Goal: Task Accomplishment & Management: Complete application form

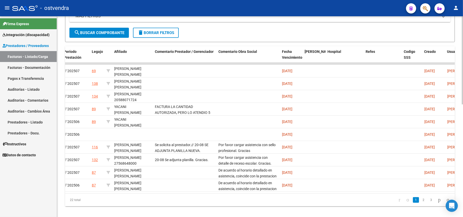
scroll to position [258, 0]
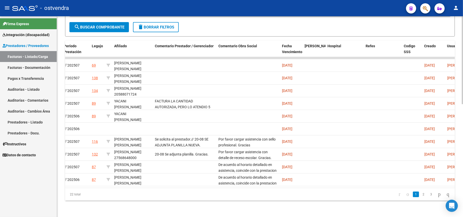
click at [463, 143] on div at bounding box center [462, 173] width 1 height 88
click at [421, 195] on link "2" at bounding box center [424, 195] width 6 height 6
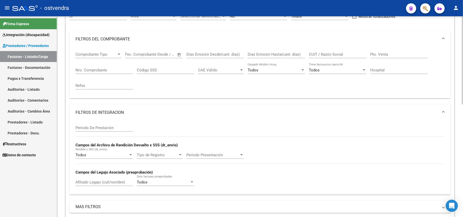
click at [463, 41] on div at bounding box center [462, 85] width 1 height 88
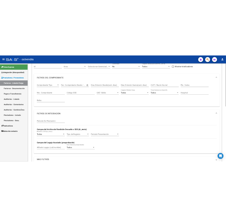
scroll to position [0, 0]
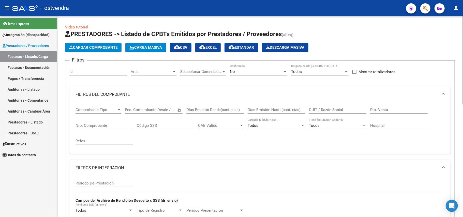
click at [462, 16] on div "menu - ostvendra person Firma Express Integración (discapacidad) Certificado Di…" at bounding box center [231, 108] width 463 height 217
click at [112, 45] on span "Cargar Comprobante" at bounding box center [93, 47] width 48 height 5
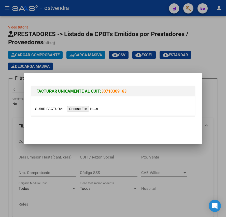
click at [77, 110] on input "file" at bounding box center [67, 108] width 64 height 5
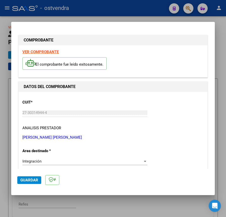
click at [43, 51] on strong "VER COMPROBANTE" at bounding box center [40, 52] width 36 height 5
click at [162, 140] on p "[PERSON_NAME] [PERSON_NAME]" at bounding box center [112, 138] width 181 height 6
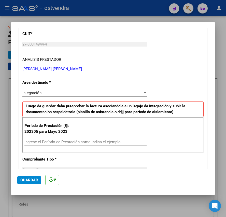
scroll to position [93, 0]
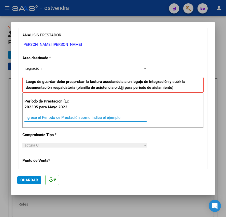
click at [114, 116] on input "Ingrese el Período de Prestación como indica el ejemplo" at bounding box center [85, 117] width 122 height 5
type input "202507"
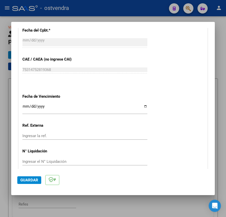
scroll to position [303, 0]
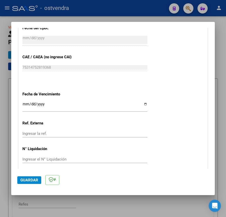
click at [24, 104] on input "Ingresar la fecha" at bounding box center [84, 106] width 125 height 8
type input "[DATE]"
click at [29, 178] on span "Guardar" at bounding box center [29, 180] width 18 height 5
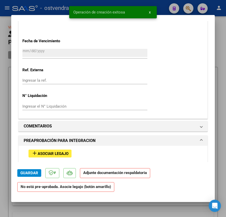
scroll to position [403, 0]
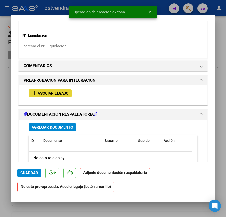
click at [56, 95] on span "Asociar Legajo" at bounding box center [53, 93] width 31 height 5
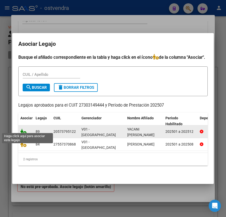
click at [24, 129] on icon at bounding box center [23, 132] width 6 height 6
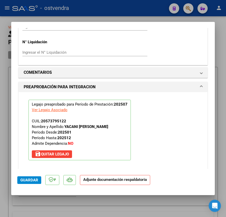
scroll to position [552, 0]
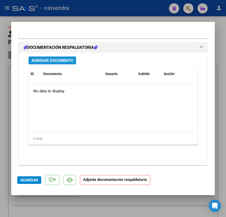
click at [63, 59] on span "Agregar Documento" at bounding box center [52, 60] width 41 height 5
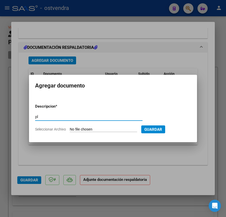
type input "p"
type input "PL"
click at [90, 130] on input "Seleccionar Archivo" at bounding box center [103, 129] width 67 height 5
type input "C:\fakepath\27303149444_011_00001_00000426 [PERSON_NAME].pdf"
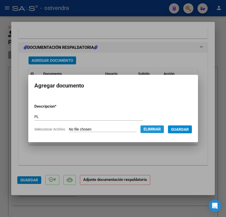
click at [157, 127] on span "Eliminar" at bounding box center [151, 129] width 17 height 5
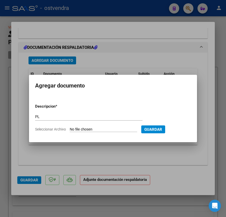
click at [116, 129] on input "Seleccionar Archivo" at bounding box center [103, 129] width 67 height 5
type input "C:\fakepath\JULIO.pdf"
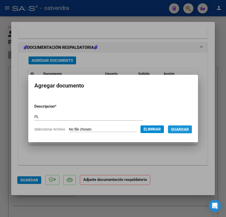
click at [182, 132] on button "Guardar" at bounding box center [180, 129] width 24 height 8
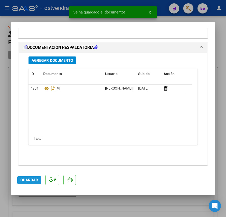
click at [25, 178] on span "Guardar" at bounding box center [29, 180] width 18 height 5
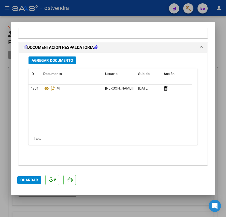
click at [23, 206] on div at bounding box center [113, 108] width 226 height 217
type input "$ 0,00"
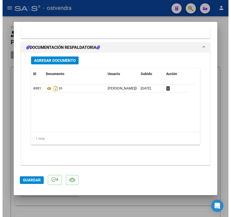
scroll to position [496, 0]
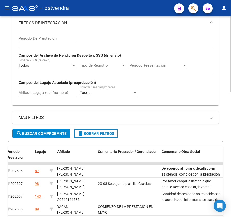
click at [225, 136] on div "Video tutorial PRESTADORES -> Listado de CPBTs Emitidos por Prestadores / Prove…" at bounding box center [116, 69] width 232 height 523
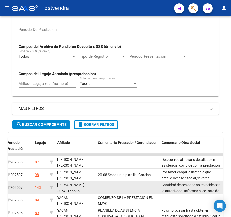
drag, startPoint x: 229, startPoint y: 128, endPoint x: 222, endPoint y: 184, distance: 57.1
click at [222, 184] on div "Video tutorial PRESTADORES -> Listado de CPBTs Emitidos por Prestadores / Prove…" at bounding box center [115, 60] width 231 height 523
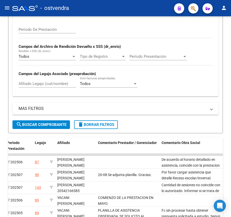
click at [227, 147] on div "Video tutorial PRESTADORES -> Listado de CPBTs Emitidos por Prestadores / Prove…" at bounding box center [115, 60] width 231 height 523
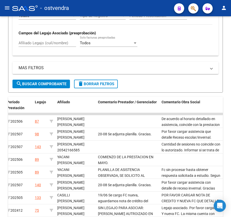
scroll to position [328, 0]
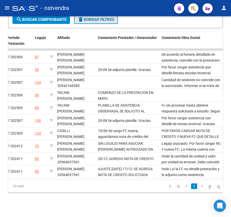
click at [112, 17] on button "delete Borrar Filtros" at bounding box center [96, 19] width 44 height 9
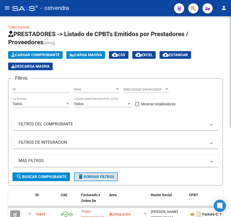
click at [88, 172] on button "delete Borrar Filtros" at bounding box center [96, 176] width 44 height 9
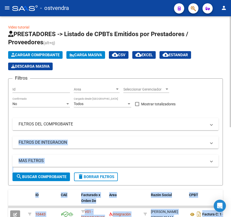
drag, startPoint x: 229, startPoint y: 120, endPoint x: 230, endPoint y: 137, distance: 17.1
click at [230, 137] on div "Video tutorial PRESTADORES -> Listado de CPBTs Emitidos por Prestadores / Prove…" at bounding box center [116, 195] width 232 height 358
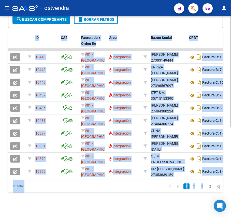
click at [230, 137] on div at bounding box center [230, 116] width 1 height 201
click at [69, 209] on div "Video tutorial PRESTADORES -> Listado de CPBTs Emitidos por Prestadores / Prove…" at bounding box center [115, 38] width 231 height 358
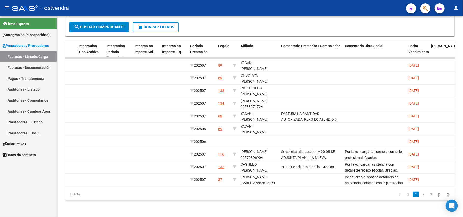
scroll to position [124, 0]
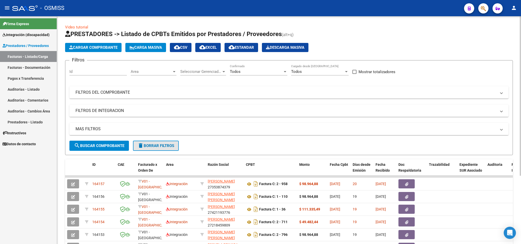
click at [172, 144] on span "delete Borrar Filtros" at bounding box center [156, 146] width 37 height 5
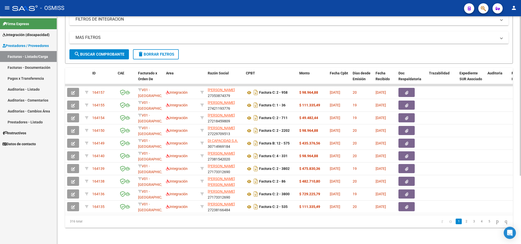
scroll to position [97, 0]
click at [521, 151] on div at bounding box center [520, 165] width 1 height 160
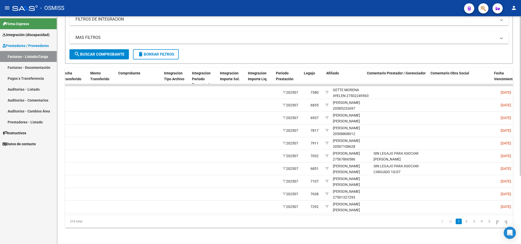
scroll to position [0, 527]
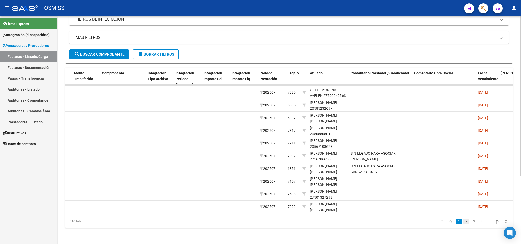
click at [463, 223] on link "2" at bounding box center [466, 222] width 6 height 6
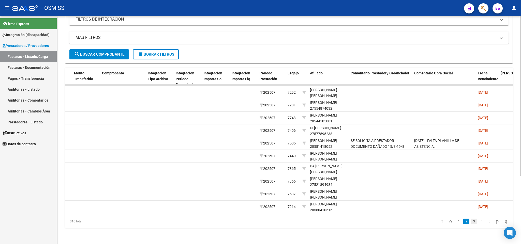
click at [471, 222] on link "3" at bounding box center [474, 222] width 6 height 6
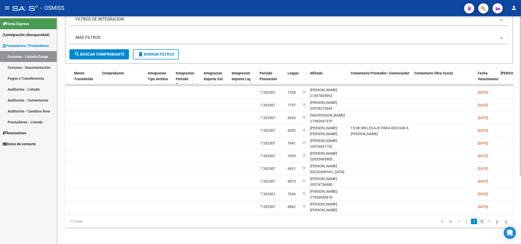
click at [479, 222] on link "4" at bounding box center [482, 222] width 6 height 6
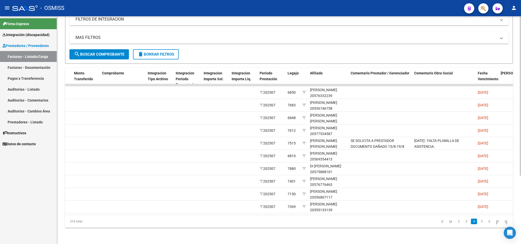
click at [479, 222] on link "5" at bounding box center [482, 222] width 6 height 6
click at [479, 222] on link "6" at bounding box center [482, 222] width 6 height 6
click at [479, 222] on link "7" at bounding box center [482, 222] width 6 height 6
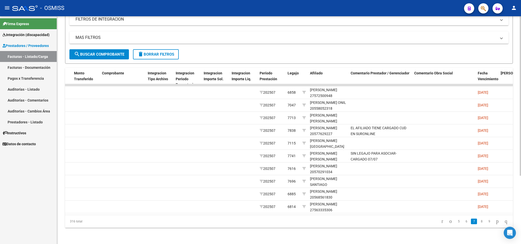
click at [479, 222] on link "8" at bounding box center [482, 222] width 6 height 6
click at [478, 222] on link "9" at bounding box center [481, 222] width 6 height 6
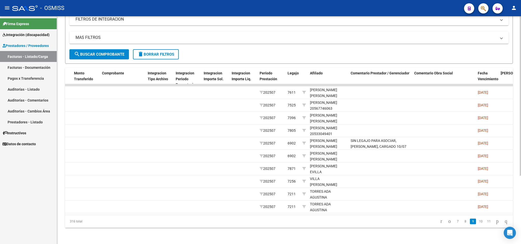
click at [478, 222] on link "10" at bounding box center [481, 222] width 7 height 6
click at [478, 222] on link "11" at bounding box center [481, 222] width 7 height 6
click at [478, 222] on link "12" at bounding box center [481, 222] width 7 height 6
click at [478, 222] on link "13" at bounding box center [481, 222] width 7 height 6
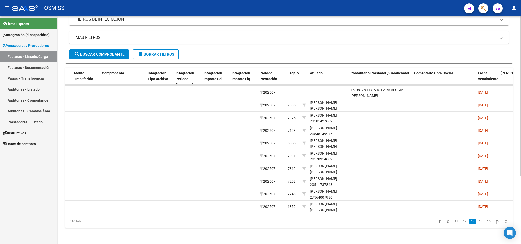
click at [478, 222] on link "14" at bounding box center [481, 222] width 7 height 6
click at [478, 222] on link "15" at bounding box center [481, 222] width 7 height 6
click at [478, 222] on link "16" at bounding box center [481, 222] width 7 height 6
click at [478, 222] on link "17" at bounding box center [481, 222] width 7 height 6
click at [478, 222] on link "18" at bounding box center [481, 222] width 7 height 6
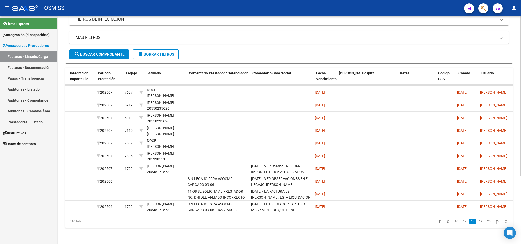
scroll to position [0, 689]
click at [478, 224] on link "19" at bounding box center [481, 222] width 7 height 6
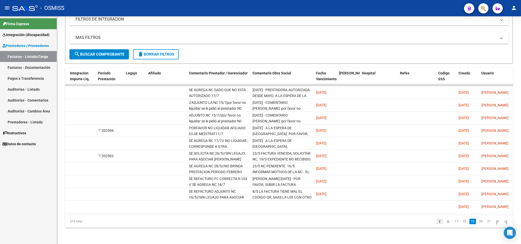
click at [438, 223] on icon "go to first page" at bounding box center [439, 221] width 3 height 6
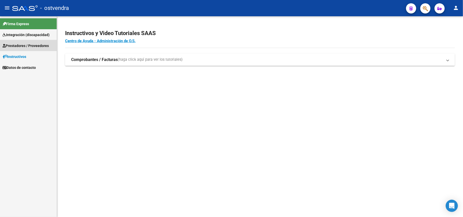
click at [46, 45] on span "Prestadores / Proveedores" at bounding box center [26, 46] width 46 height 6
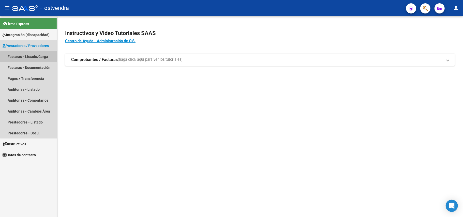
click at [38, 57] on link "Facturas - Listado/Carga" at bounding box center [28, 56] width 57 height 11
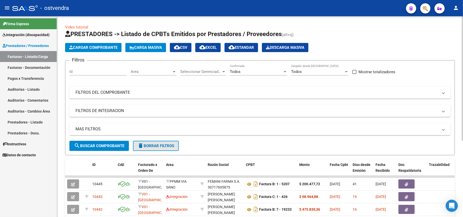
click at [173, 144] on span "delete Borrar Filtros" at bounding box center [156, 146] width 37 height 5
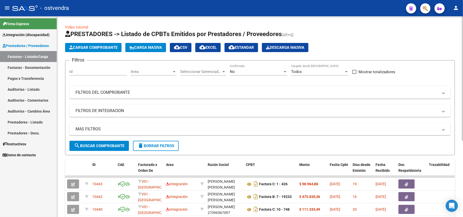
click at [462, 93] on div at bounding box center [462, 78] width 1 height 125
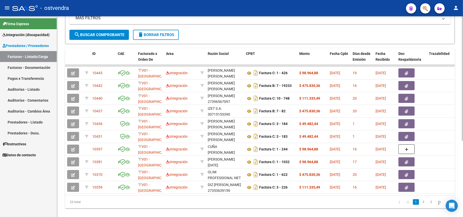
click at [463, 163] on div at bounding box center [462, 150] width 1 height 125
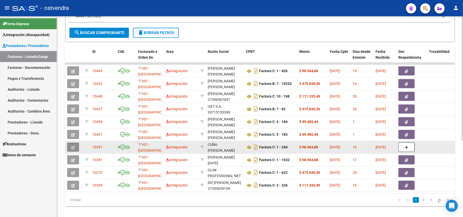
click at [75, 147] on icon "button" at bounding box center [73, 148] width 4 height 4
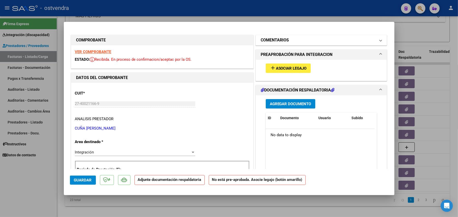
click at [337, 41] on mat-panel-title "COMENTARIOS" at bounding box center [318, 40] width 115 height 6
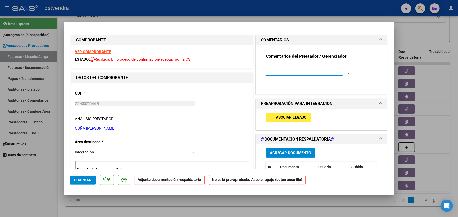
click at [305, 72] on textarea at bounding box center [308, 70] width 84 height 10
type textarea "Se Observo planilla de asistencia al prestador."
click at [91, 179] on span "Guardar" at bounding box center [83, 180] width 18 height 5
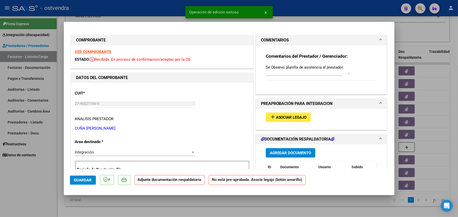
click at [53, 192] on div at bounding box center [229, 108] width 458 height 217
type input "$ 0,00"
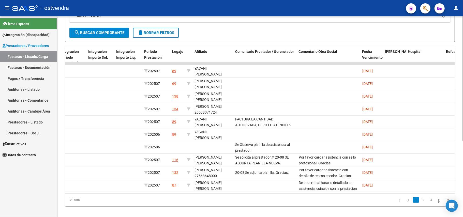
scroll to position [0, 629]
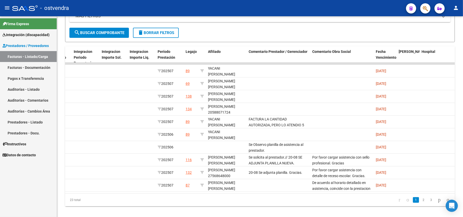
click at [44, 173] on div "Firma Express Integración (discapacidad) Certificado Discapacidad Facturas Liqu…" at bounding box center [28, 116] width 57 height 201
click at [60, 155] on div "Video tutorial PRESTADORES -> Listado de CPBTs Emitidos por Prestadores / Prove…" at bounding box center [260, 63] width 406 height 320
click at [59, 189] on div "Video tutorial PRESTADORES -> Listado de CPBTs Emitidos por Prestadores / Prove…" at bounding box center [260, 63] width 406 height 320
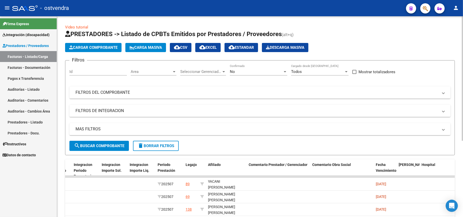
click at [463, 58] on div at bounding box center [462, 116] width 1 height 201
click at [463, 58] on div at bounding box center [462, 78] width 1 height 125
click at [245, 74] on div "No" at bounding box center [256, 71] width 53 height 5
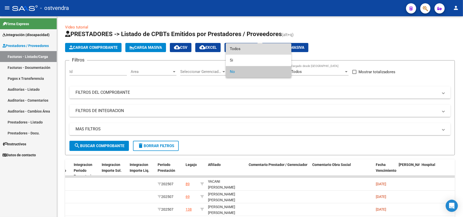
click at [240, 49] on span "Todos" at bounding box center [258, 48] width 57 height 11
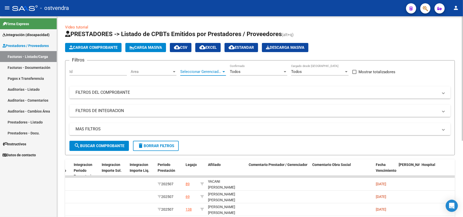
click at [208, 70] on span "Seleccionar Gerenciador" at bounding box center [200, 71] width 41 height 5
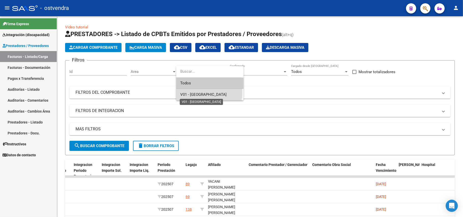
click at [201, 93] on span "V01 - [GEOGRAPHIC_DATA]" at bounding box center [203, 94] width 46 height 5
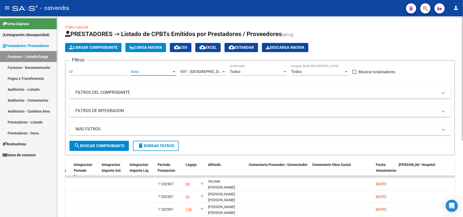
click at [172, 73] on div at bounding box center [174, 72] width 5 height 4
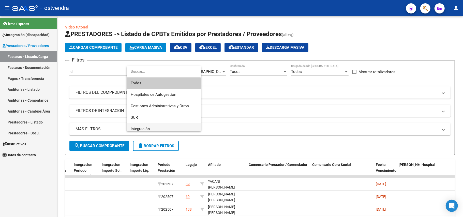
click at [162, 126] on span "Integración" at bounding box center [164, 128] width 66 height 11
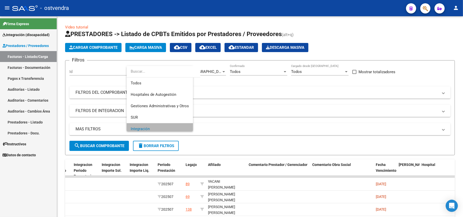
scroll to position [4, 0]
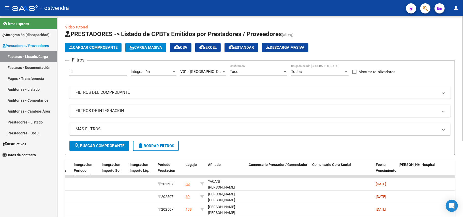
click at [218, 90] on mat-panel-title "FILTROS DEL COMPROBANTE" at bounding box center [257, 93] width 363 height 6
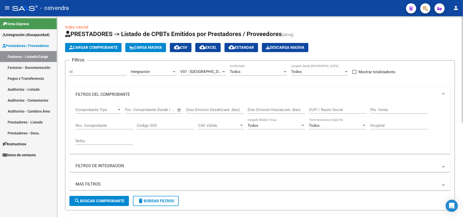
click at [215, 165] on mat-panel-title "FILTROS DE INTEGRACION" at bounding box center [257, 166] width 363 height 6
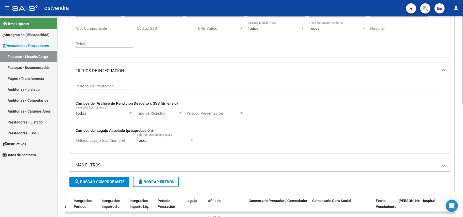
scroll to position [122, 0]
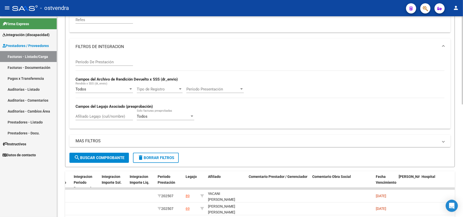
click at [463, 144] on div at bounding box center [462, 115] width 1 height 88
click at [409, 144] on mat-expansion-panel-header "MAS FILTROS" at bounding box center [259, 140] width 381 height 12
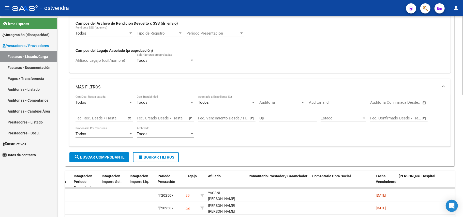
scroll to position [181, 0]
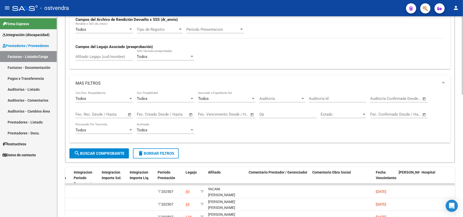
click at [463, 126] on div at bounding box center [462, 128] width 1 height 79
click at [190, 114] on span "Open calendar" at bounding box center [191, 115] width 12 height 12
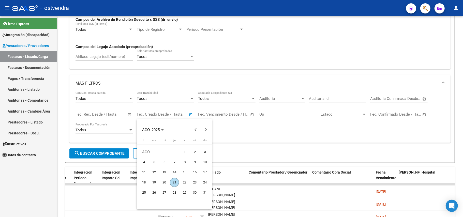
click at [182, 152] on span "1" at bounding box center [184, 152] width 9 height 9
type input "1/8/2025"
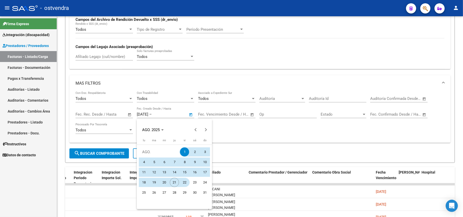
click at [183, 183] on span "22" at bounding box center [184, 182] width 9 height 9
type input "22/8/2025"
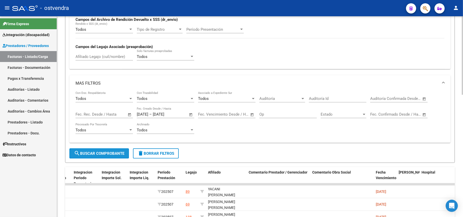
click at [113, 156] on span "search Buscar Comprobante" at bounding box center [99, 153] width 50 height 5
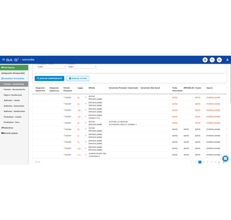
scroll to position [313, 0]
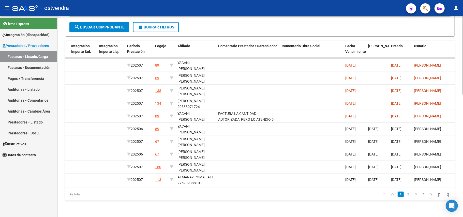
click at [463, 165] on div at bounding box center [462, 177] width 1 height 79
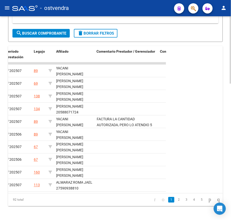
scroll to position [401, 0]
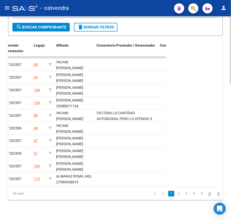
click at [231, 151] on div at bounding box center [230, 184] width 1 height 67
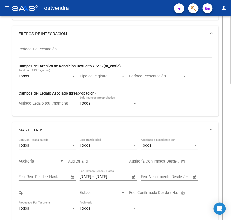
click at [231, 113] on div at bounding box center [230, 118] width 1 height 204
click at [231, 113] on div at bounding box center [230, 116] width 1 height 67
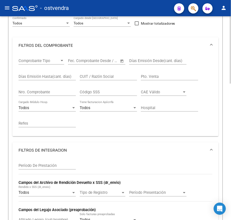
click at [231, 68] on div at bounding box center [230, 76] width 1 height 67
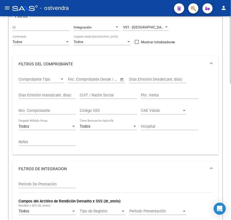
scroll to position [0, 0]
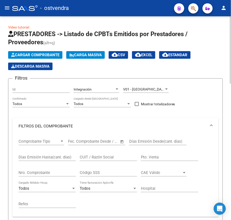
click at [231, 37] on div at bounding box center [230, 49] width 1 height 67
click at [125, 56] on span "cloud_download CSV" at bounding box center [118, 55] width 13 height 5
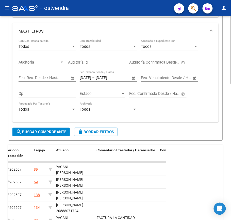
click at [230, 151] on div at bounding box center [230, 149] width 1 height 67
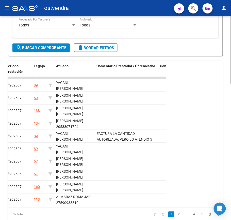
scroll to position [382, 0]
click at [231, 170] on div at bounding box center [230, 177] width 1 height 67
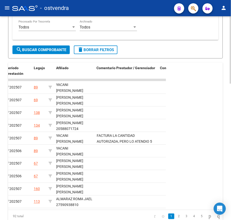
scroll to position [174, 0]
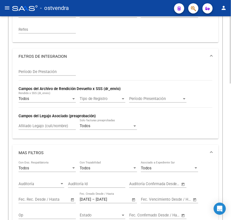
click at [231, 104] on div at bounding box center [230, 118] width 1 height 204
click at [231, 104] on div at bounding box center [230, 108] width 1 height 67
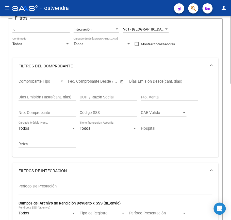
scroll to position [54, 0]
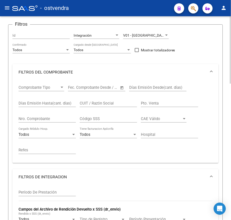
click at [230, 68] on div at bounding box center [230, 67] width 1 height 67
click at [55, 119] on input "Nro. Comprobante" at bounding box center [47, 118] width 57 height 5
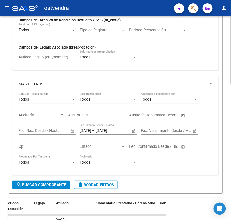
click at [231, 163] on div at bounding box center [230, 131] width 1 height 67
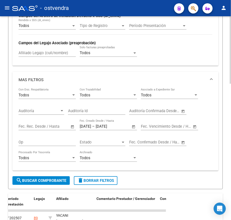
type input "2776"
click at [28, 179] on span "search Buscar Comprobante" at bounding box center [41, 180] width 50 height 5
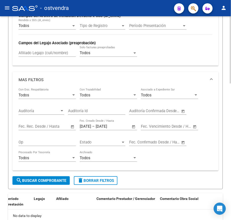
scroll to position [0, 0]
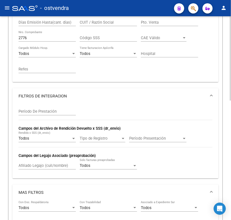
click at [231, 72] on div at bounding box center [230, 114] width 1 height 84
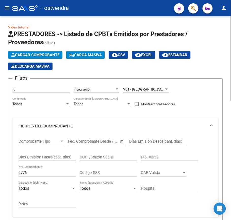
click at [231, 17] on div at bounding box center [230, 58] width 1 height 84
click at [59, 53] on span "Cargar Comprobante" at bounding box center [35, 55] width 48 height 5
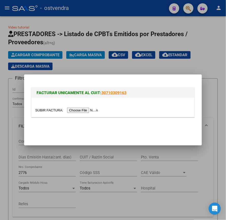
click at [75, 110] on input "file" at bounding box center [67, 110] width 64 height 5
click at [83, 110] on input "file" at bounding box center [67, 110] width 64 height 5
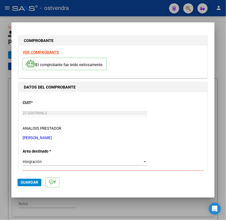
click at [51, 51] on strong "VER COMPROBANTE" at bounding box center [41, 52] width 36 height 5
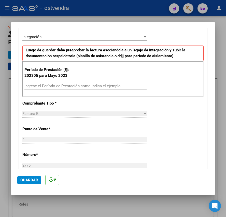
scroll to position [128, 0]
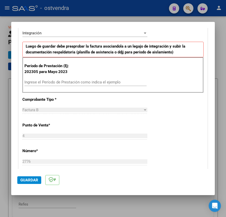
click at [74, 83] on input "Ingrese el Período de Prestación como indica el ejemplo" at bounding box center [85, 82] width 122 height 5
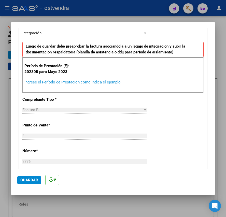
type input "7"
type input "202507"
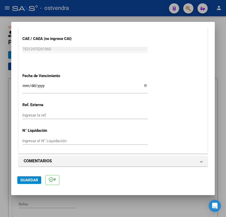
scroll to position [322, 0]
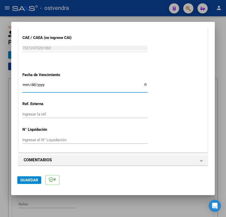
click at [23, 85] on input "Ingresar la fecha" at bounding box center [84, 87] width 125 height 8
type input "2025-08-11"
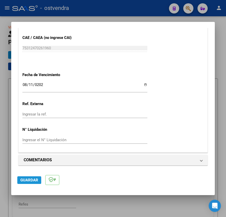
click at [26, 182] on span "Guardar" at bounding box center [29, 180] width 18 height 5
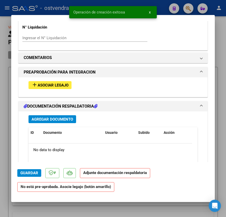
scroll to position [423, 0]
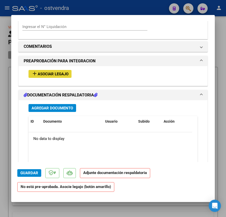
click at [65, 75] on span "Asociar Legajo" at bounding box center [53, 74] width 31 height 5
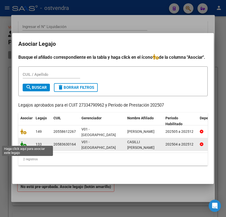
click at [25, 143] on icon at bounding box center [23, 144] width 6 height 6
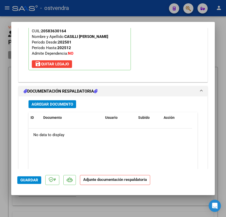
scroll to position [546, 0]
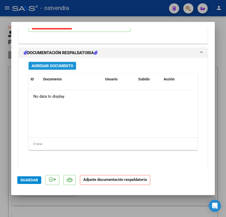
click at [56, 67] on span "Agregar Documento" at bounding box center [52, 66] width 41 height 5
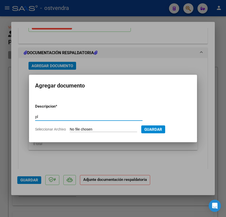
type input "pl"
click at [76, 129] on input "Seleccionar Archivo" at bounding box center [103, 129] width 67 height 5
type input "C:\fakepath\20250820_131848.pdf"
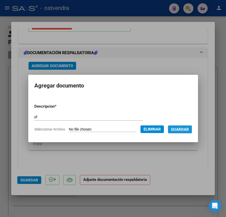
click at [189, 127] on span "Guardar" at bounding box center [180, 129] width 18 height 5
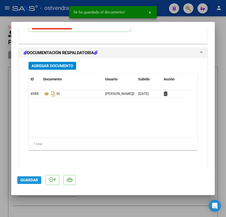
click at [24, 179] on span "Guardar" at bounding box center [29, 180] width 18 height 5
click at [19, 204] on div at bounding box center [113, 108] width 226 height 217
type input "$ 0,00"
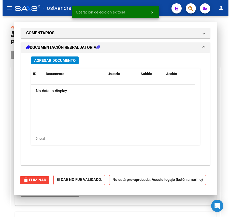
scroll to position [0, 0]
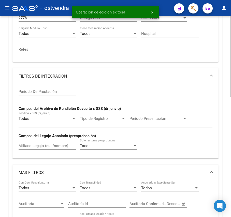
click at [230, 145] on div at bounding box center [230, 120] width 1 height 80
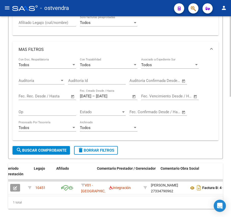
click at [230, 186] on div at bounding box center [230, 170] width 1 height 80
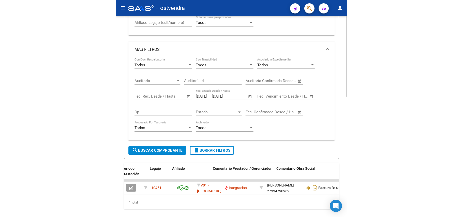
scroll to position [281, 0]
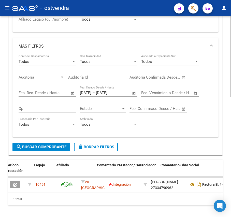
click at [111, 147] on span "delete Borrar Filtros" at bounding box center [96, 147] width 37 height 5
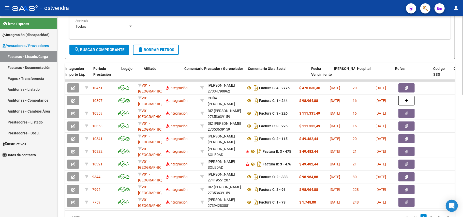
scroll to position [313, 0]
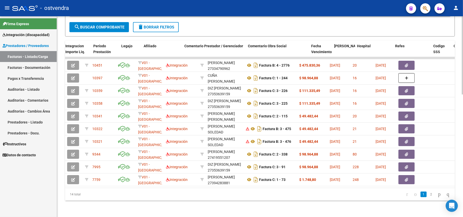
click at [463, 171] on div at bounding box center [462, 177] width 1 height 79
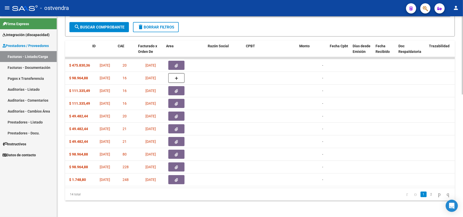
scroll to position [0, 0]
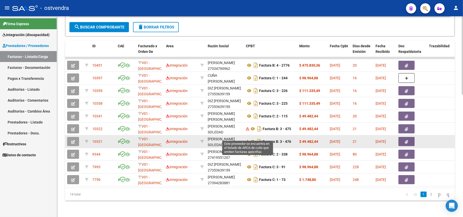
click at [248, 140] on icon at bounding box center [248, 142] width 4 height 4
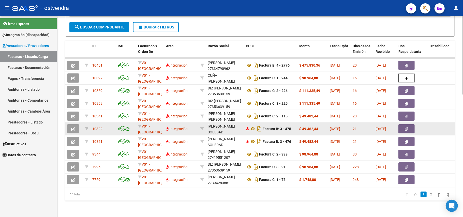
click at [217, 124] on div "[PERSON_NAME] SOLEDAD" at bounding box center [225, 130] width 34 height 12
click at [202, 127] on icon at bounding box center [202, 129] width 4 height 4
type input "27322170217"
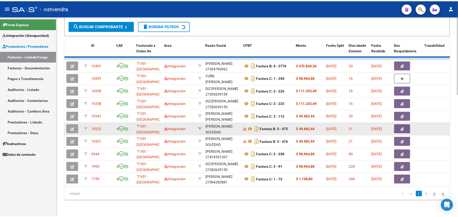
scroll to position [212, 0]
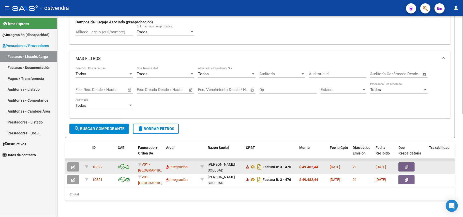
click at [220, 162] on div "[PERSON_NAME] SOLEDAD" at bounding box center [225, 168] width 34 height 12
click at [72, 166] on icon "button" at bounding box center [73, 168] width 4 height 4
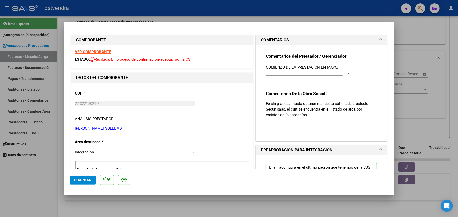
click at [208, 119] on p "ANALISIS PRESTADOR" at bounding box center [162, 119] width 174 height 6
click at [231, 123] on div "CUIT * 27-32217021-7 Ingresar CUIT ANALISIS PRESTADOR NEME CELESTE SOLEDAD ARCA…" at bounding box center [162, 109] width 174 height 45
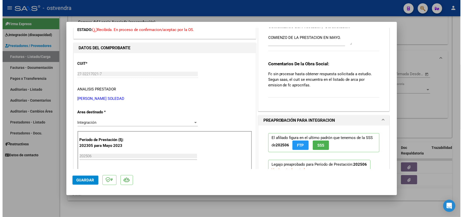
scroll to position [24, 0]
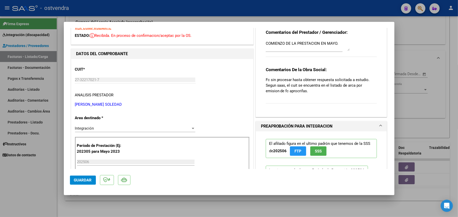
click at [68, 75] on mat-dialog-content "COMPROBANTE VER COMPROBANTE ESTADO: Recibida. En proceso de confirmacion/acepta…" at bounding box center [229, 98] width 331 height 141
click at [24, 200] on div at bounding box center [229, 108] width 458 height 217
type input "$ 0,00"
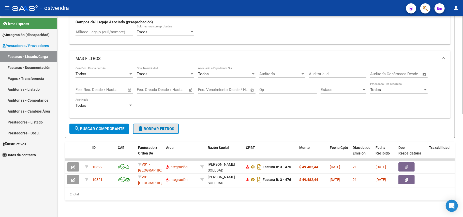
click at [173, 127] on span "delete Borrar Filtros" at bounding box center [156, 129] width 37 height 5
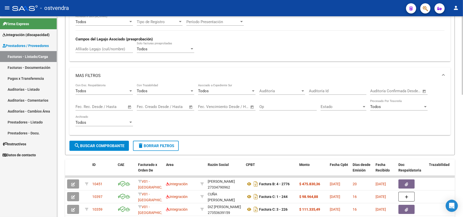
scroll to position [212, 0]
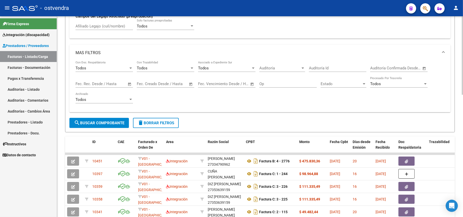
click at [62, 182] on div "Video tutorial PRESTADORES -> Listado de CPBTs Emitidos por Prestadores / Prove…" at bounding box center [260, 59] width 406 height 508
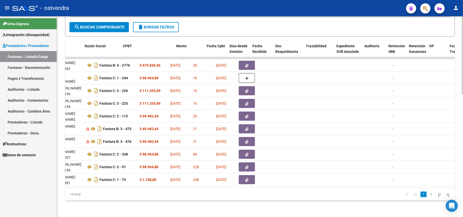
scroll to position [0, 0]
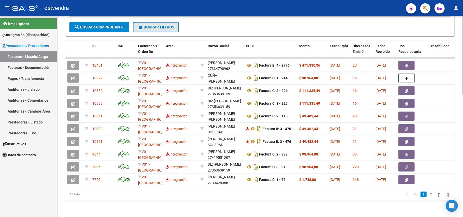
click at [166, 25] on span "delete Borrar Filtros" at bounding box center [156, 27] width 37 height 5
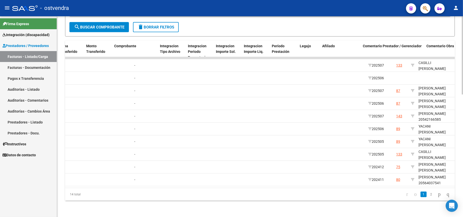
scroll to position [0, 600]
